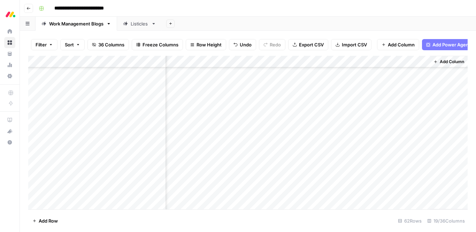
scroll to position [494, 861]
click at [361, 135] on div "Add Column" at bounding box center [248, 132] width 440 height 153
click at [362, 137] on div "Add Column" at bounding box center [248, 132] width 440 height 153
click at [362, 137] on input at bounding box center [407, 138] width 112 height 8
click at [356, 137] on input at bounding box center [407, 138] width 112 height 8
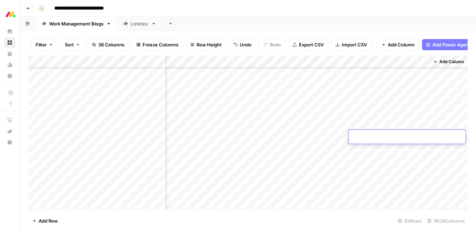
paste input "**********"
type input "**********"
click at [400, 12] on div "**********" at bounding box center [252, 8] width 433 height 11
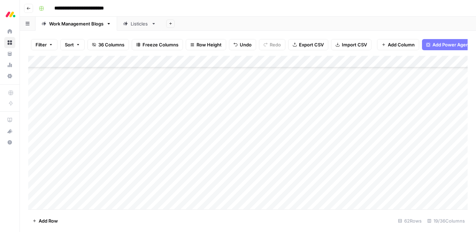
click at [200, 149] on div "Add Column" at bounding box center [248, 132] width 440 height 153
click at [190, 147] on div "Add Column" at bounding box center [248, 132] width 440 height 153
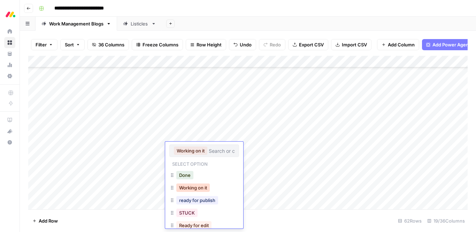
scroll to position [9, 0]
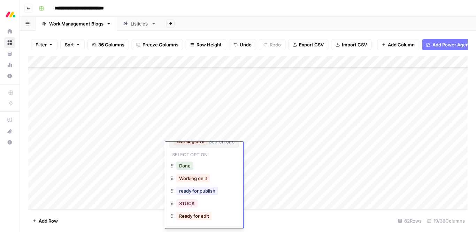
click at [250, 13] on div "**********" at bounding box center [252, 8] width 433 height 11
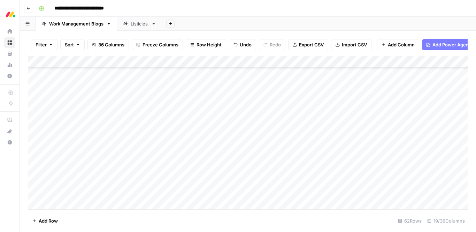
click at [93, 147] on div "Add Column" at bounding box center [248, 132] width 440 height 153
click at [85, 157] on div "Add Column" at bounding box center [248, 132] width 440 height 153
click at [219, 161] on div "Add Column" at bounding box center [248, 132] width 440 height 153
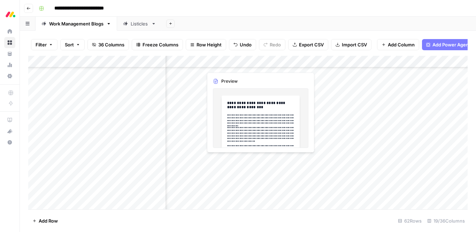
click at [230, 160] on div "Add Column" at bounding box center [248, 132] width 440 height 153
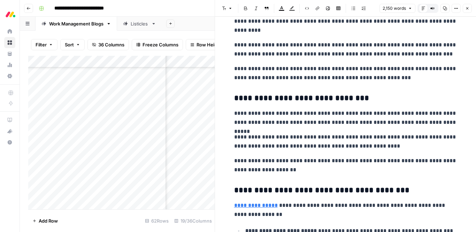
scroll to position [2398, 0]
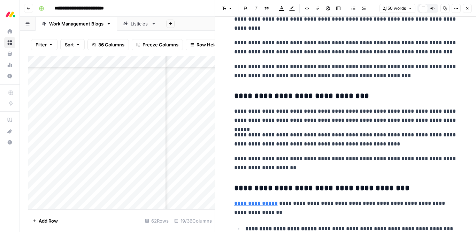
click at [466, 9] on icon "button" at bounding box center [467, 8] width 2 height 2
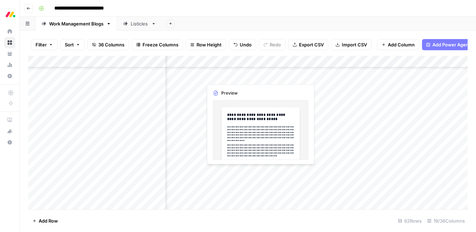
click at [220, 173] on div "Add Column" at bounding box center [248, 132] width 440 height 153
click at [226, 171] on div "Add Column" at bounding box center [248, 132] width 440 height 153
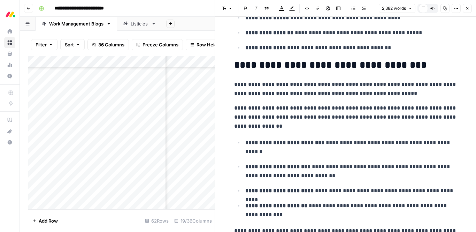
scroll to position [2657, 0]
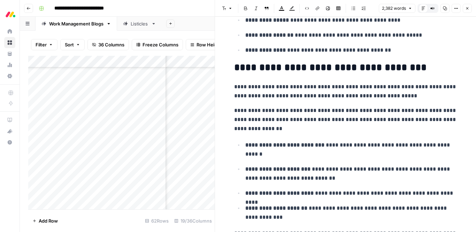
click at [470, 8] on button "Close" at bounding box center [467, 8] width 9 height 9
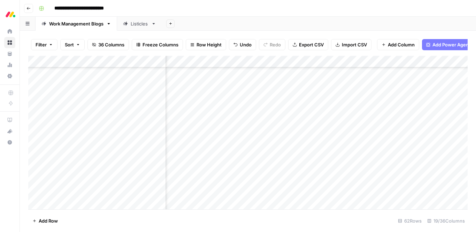
click at [219, 162] on div "Add Column" at bounding box center [248, 132] width 440 height 153
click at [295, 158] on div "Add Column" at bounding box center [248, 132] width 440 height 153
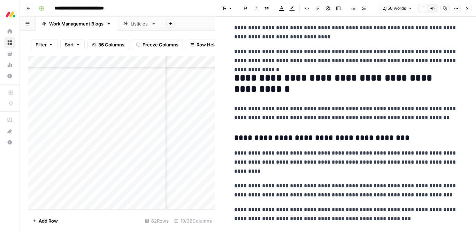
scroll to position [2255, 0]
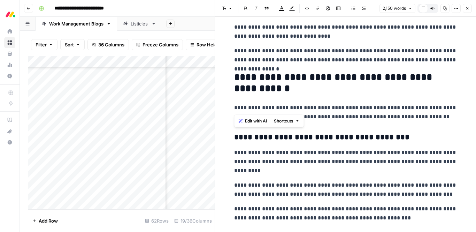
drag, startPoint x: 316, startPoint y: 94, endPoint x: 233, endPoint y: 76, distance: 84.2
copy h2 "**********"
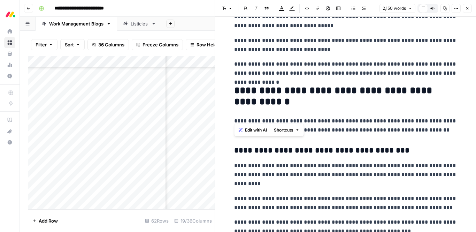
scroll to position [2246, 0]
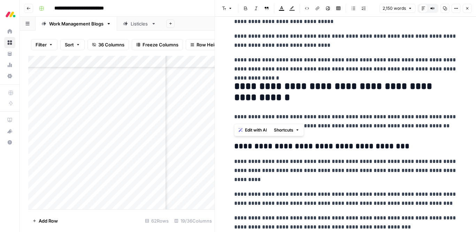
click at [370, 128] on p "**********" at bounding box center [345, 121] width 223 height 18
click at [213, 170] on div at bounding box center [215, 116] width 7 height 232
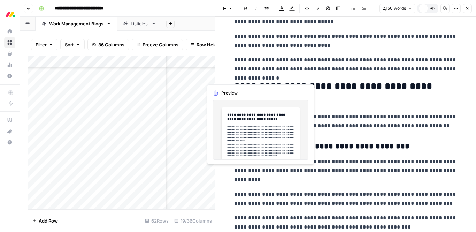
click at [210, 172] on div "Add Column" at bounding box center [121, 132] width 187 height 153
click at [208, 172] on div "Add Column" at bounding box center [121, 132] width 187 height 153
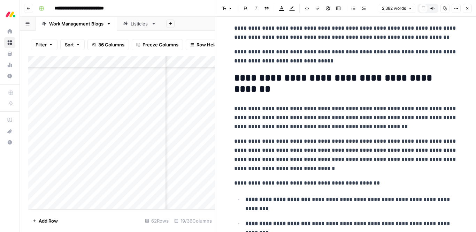
scroll to position [2895, 0]
drag, startPoint x: 309, startPoint y: 87, endPoint x: 229, endPoint y: 81, distance: 80.1
click at [91, 170] on div "Add Column" at bounding box center [121, 132] width 187 height 153
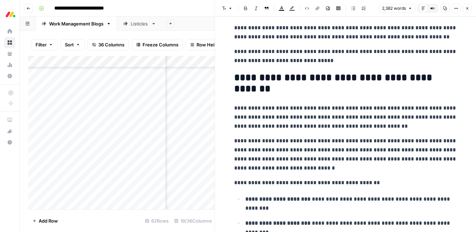
click at [74, 148] on div "Add Column" at bounding box center [121, 132] width 187 height 153
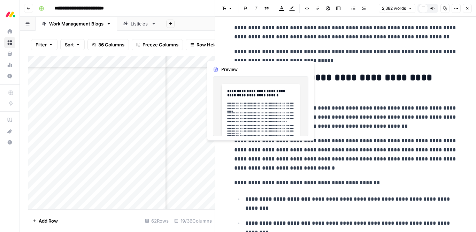
click at [212, 148] on div at bounding box center [215, 116] width 7 height 232
click at [209, 148] on div "Add Column" at bounding box center [121, 132] width 187 height 153
click at [212, 150] on div at bounding box center [215, 116] width 7 height 232
click at [208, 147] on div "Add Column" at bounding box center [121, 132] width 187 height 153
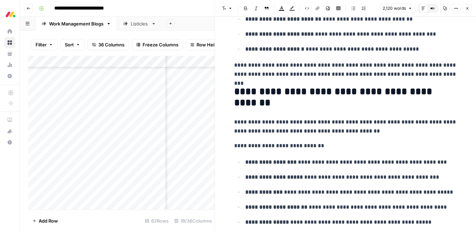
scroll to position [2492, 0]
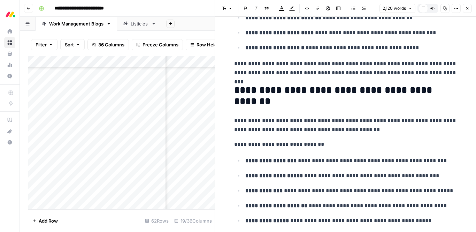
click at [74, 146] on div "Add Column" at bounding box center [121, 132] width 187 height 153
click at [75, 147] on div "Add Column" at bounding box center [121, 132] width 187 height 153
click at [75, 147] on textarea "**********" at bounding box center [95, 149] width 112 height 10
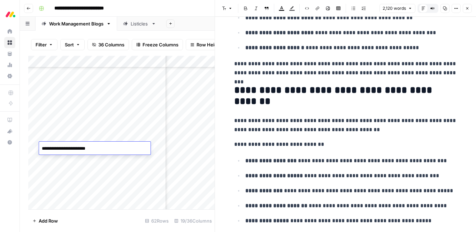
click at [75, 147] on textarea "**********" at bounding box center [95, 149] width 112 height 10
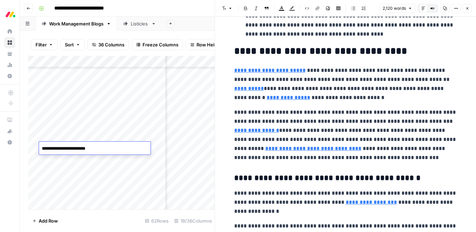
scroll to position [206, 0]
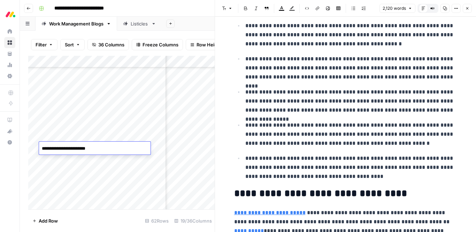
click at [468, 8] on icon "button" at bounding box center [467, 8] width 2 height 2
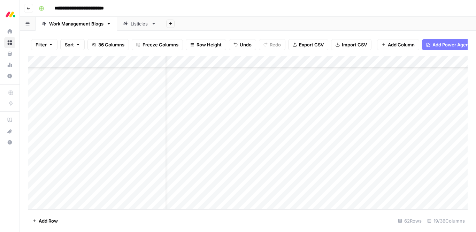
scroll to position [494, 0]
